Goal: Task Accomplishment & Management: Manage account settings

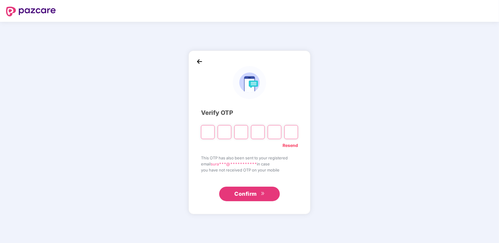
type input "*"
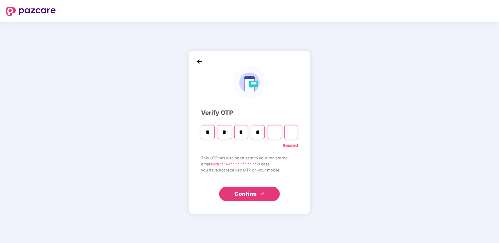
type input "*"
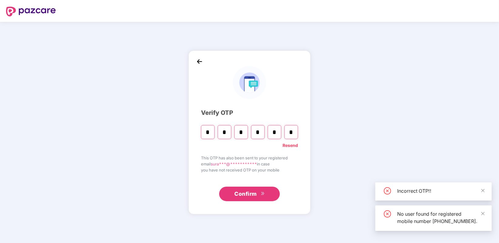
type input "*"
click at [482, 183] on div "Incorrect OTP!!" at bounding box center [434, 192] width 117 height 18
click at [295, 147] on link "Resend" at bounding box center [290, 145] width 15 height 7
click at [482, 211] on span at bounding box center [483, 213] width 4 height 5
click at [484, 189] on icon "close" at bounding box center [483, 191] width 4 height 4
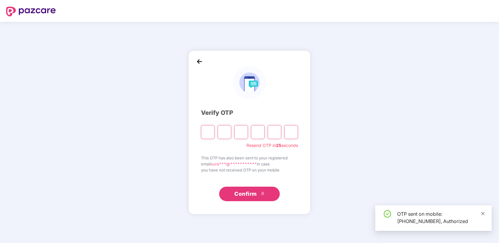
click at [485, 213] on icon "close" at bounding box center [483, 214] width 4 height 4
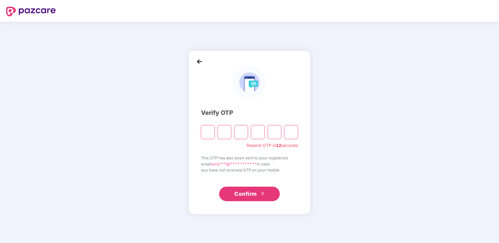
click at [210, 132] on input "Please enter verification code. Digit 1" at bounding box center [208, 132] width 14 height 14
type input "*"
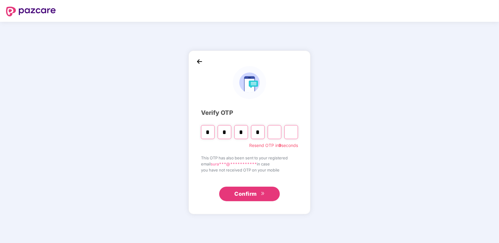
type input "*"
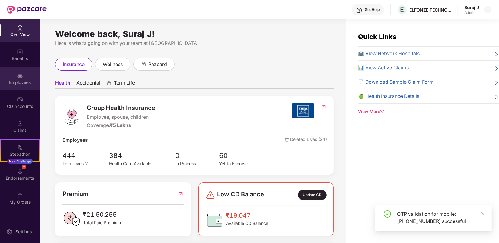
click at [22, 74] on img at bounding box center [20, 76] width 6 height 6
